Goal: Check status: Check status

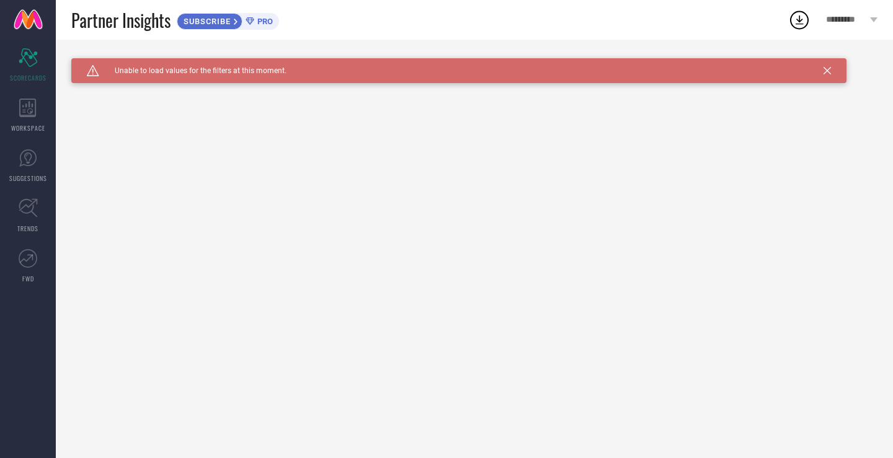
click at [263, 22] on span "PRO" at bounding box center [263, 21] width 19 height 9
